Goal: Transaction & Acquisition: Download file/media

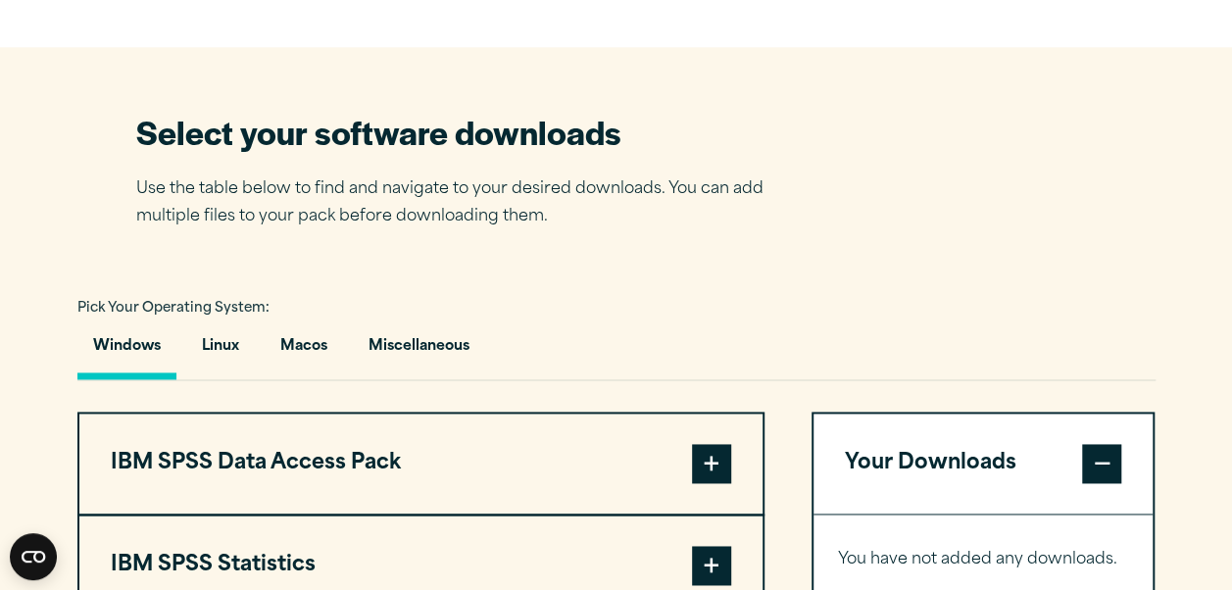
scroll to position [1372, 0]
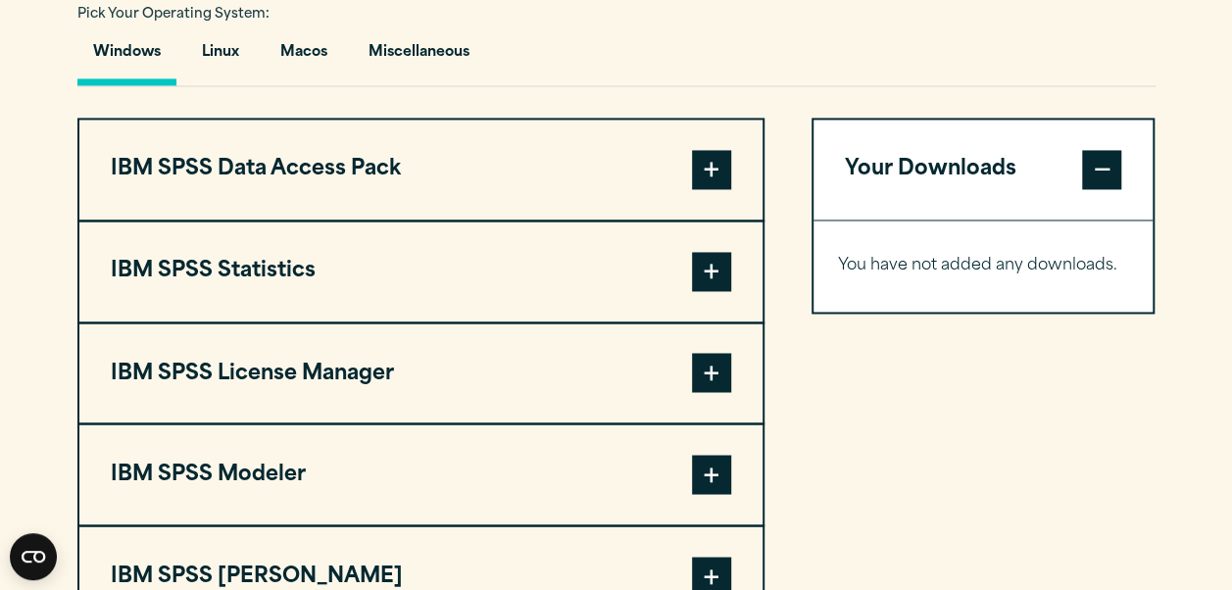
click at [331, 268] on button "IBM SPSS Statistics" at bounding box center [420, 272] width 683 height 100
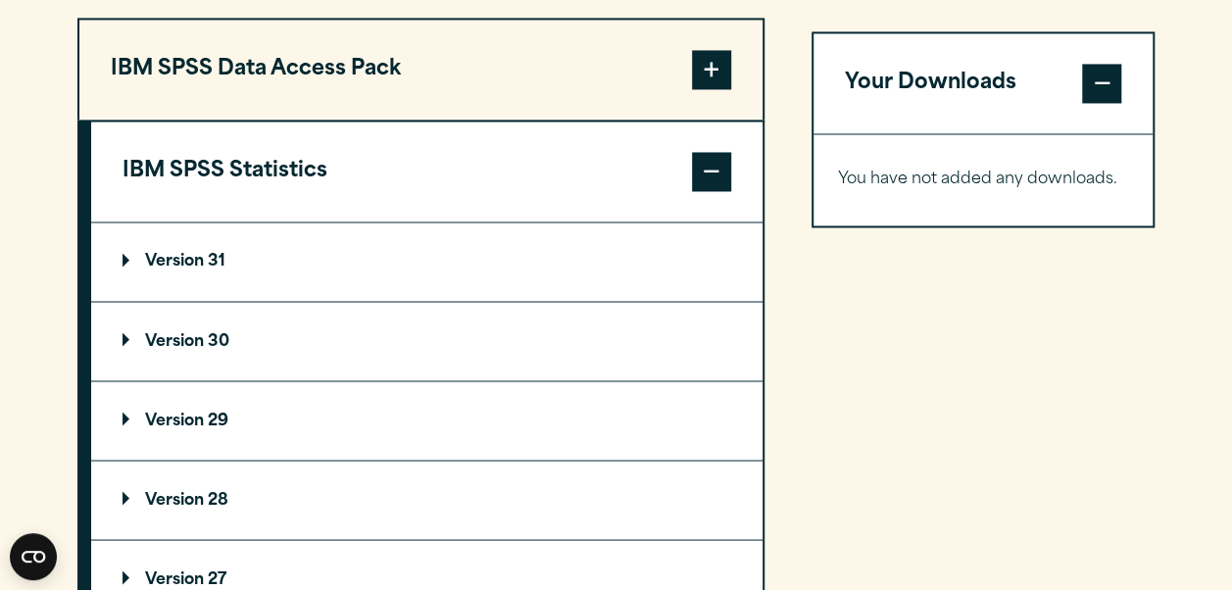
scroll to position [1667, 0]
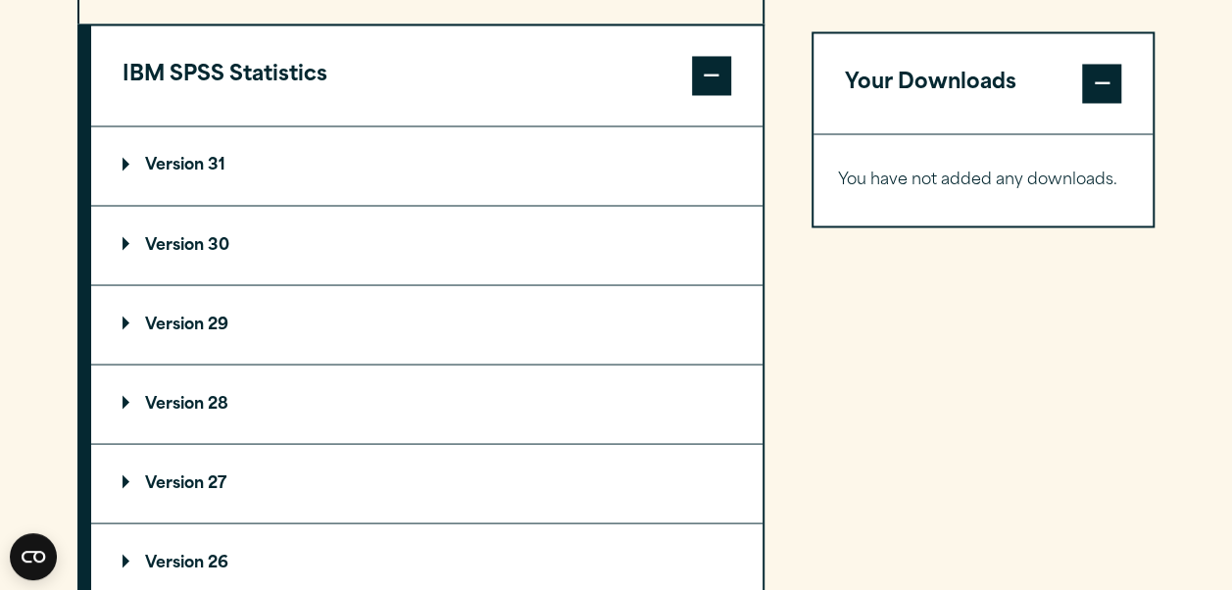
click at [194, 245] on p "Version 30" at bounding box center [176, 245] width 107 height 16
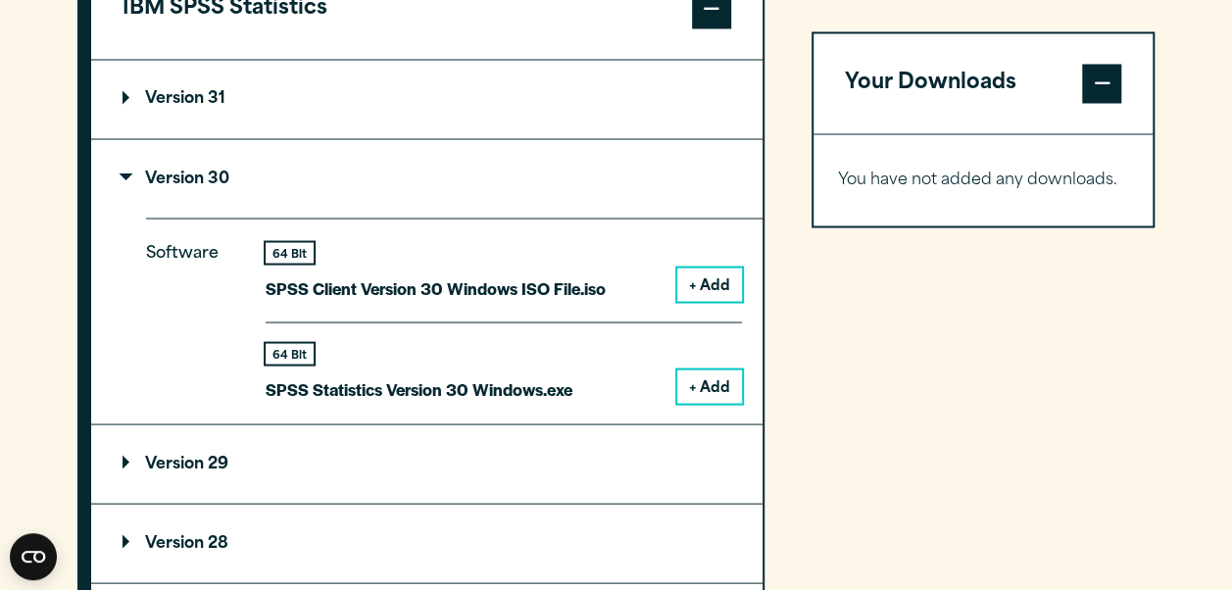
scroll to position [1765, 0]
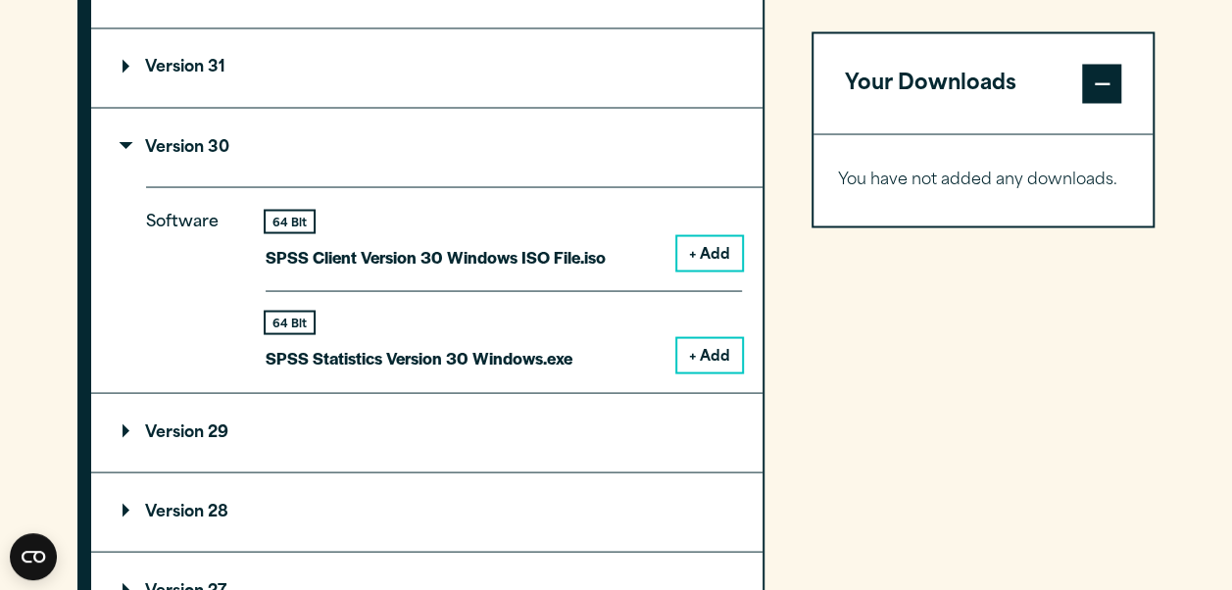
click at [702, 367] on button "+ Add" at bounding box center [709, 354] width 65 height 33
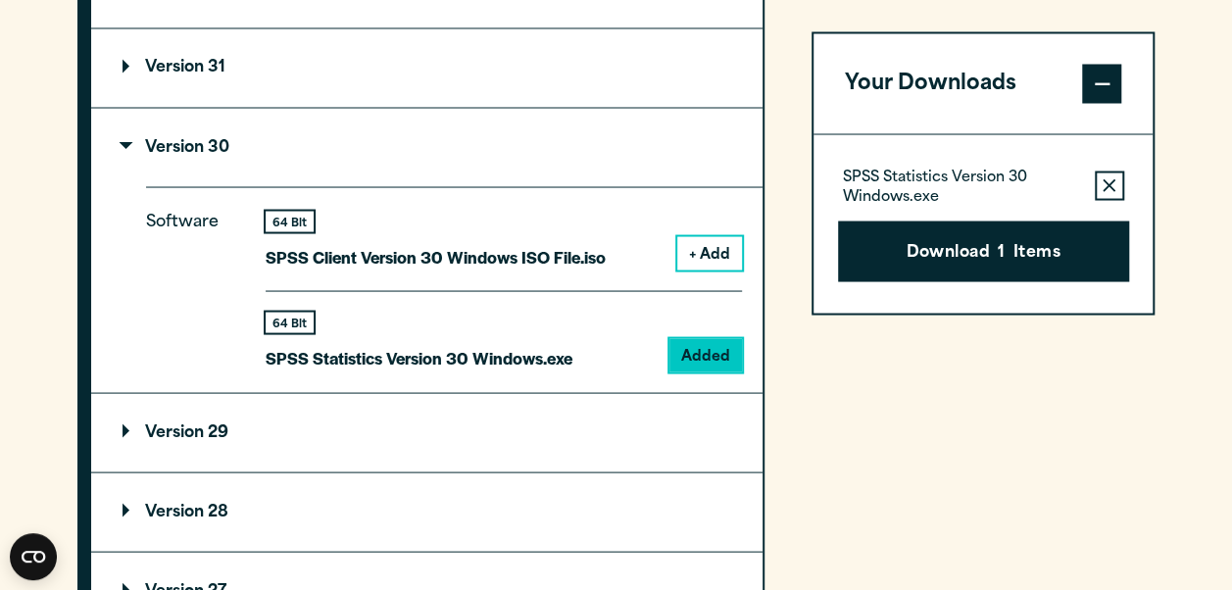
click at [1009, 252] on button "Download 1 Items" at bounding box center [983, 251] width 291 height 61
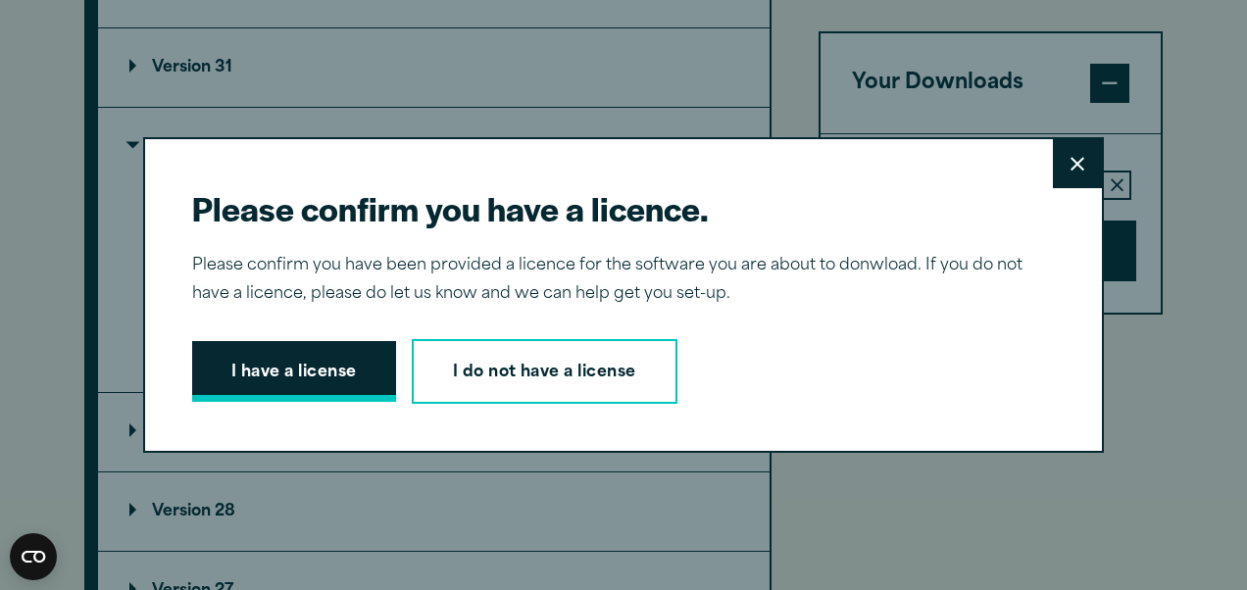
click at [306, 363] on button "I have a license" at bounding box center [294, 371] width 204 height 61
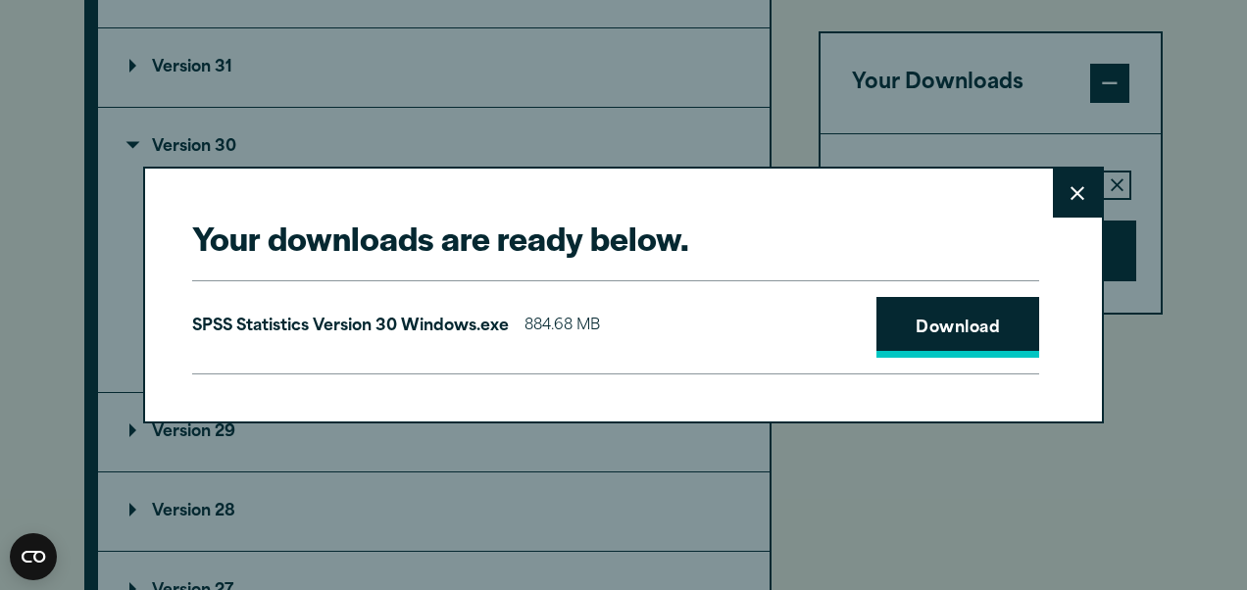
click at [952, 309] on link "Download" at bounding box center [957, 327] width 163 height 61
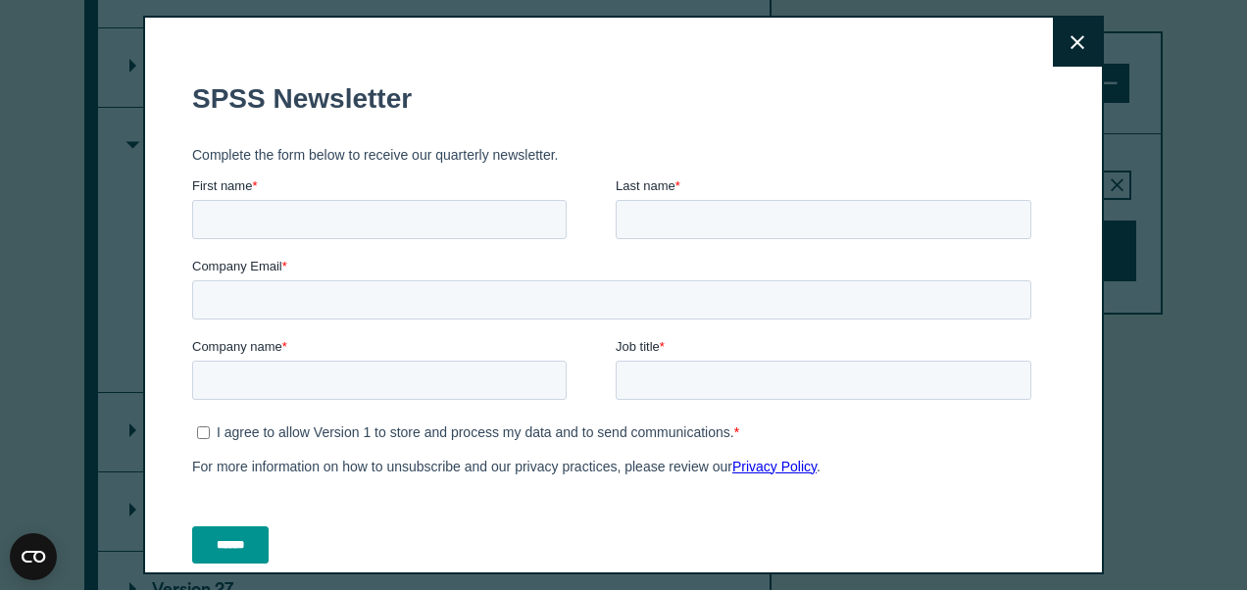
click at [471, 135] on fieldset "Complete the form below to receive our quarterly newsletter." at bounding box center [615, 154] width 847 height 43
click at [1071, 47] on icon at bounding box center [1078, 42] width 14 height 14
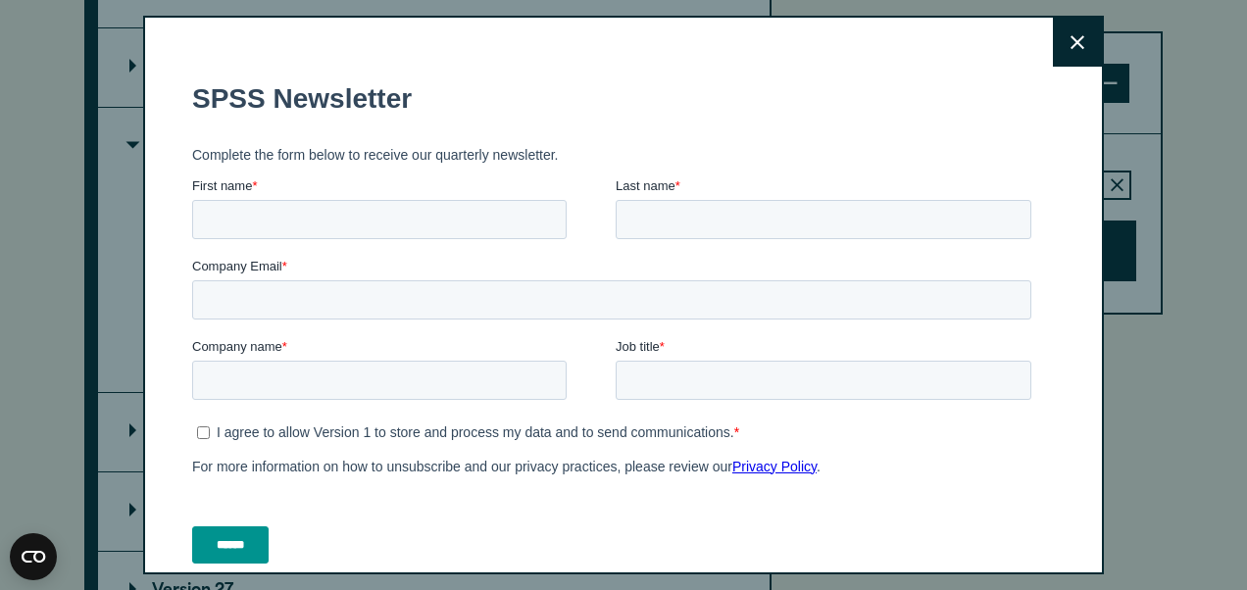
click at [597, 71] on fieldset "SPSS Newsletter" at bounding box center [615, 99] width 847 height 69
click at [1065, 43] on button "Close" at bounding box center [1077, 42] width 49 height 49
